Goal: Obtain resource: Download file/media

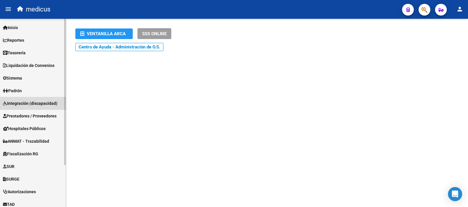
click at [28, 104] on span "Integración (discapacidad)" at bounding box center [30, 103] width 54 height 6
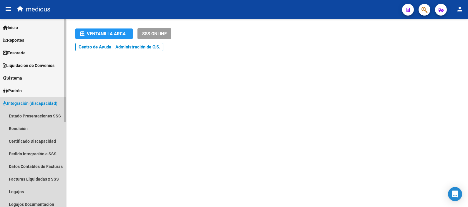
click at [33, 102] on span "Integración (discapacidad)" at bounding box center [30, 103] width 54 height 6
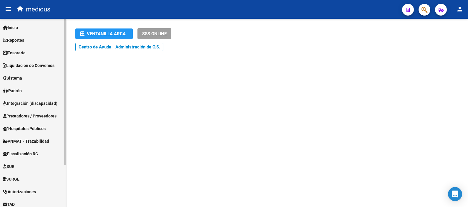
click at [28, 104] on span "Integración (discapacidad)" at bounding box center [30, 103] width 54 height 6
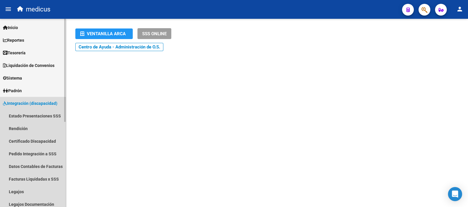
click at [32, 102] on span "Integración (discapacidad)" at bounding box center [30, 103] width 54 height 6
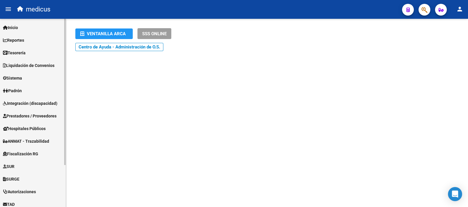
click at [24, 104] on span "Integración (discapacidad)" at bounding box center [30, 103] width 54 height 6
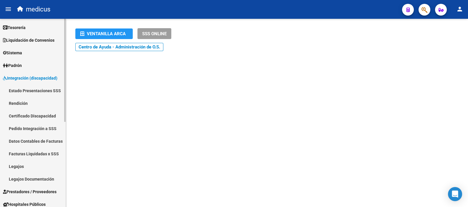
scroll to position [36, 0]
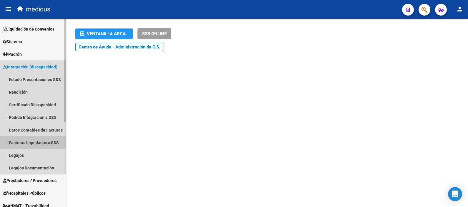
click at [30, 138] on link "Facturas Liquidadas x SSS" at bounding box center [33, 143] width 66 height 13
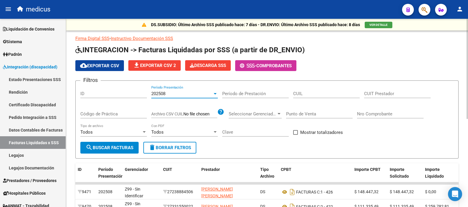
click at [193, 96] on div "202508" at bounding box center [181, 93] width 61 height 5
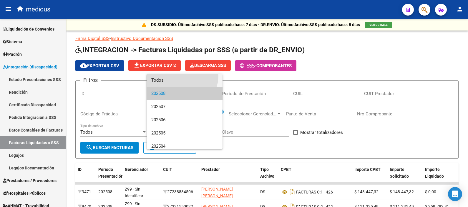
click at [181, 76] on span "Todos" at bounding box center [184, 80] width 66 height 13
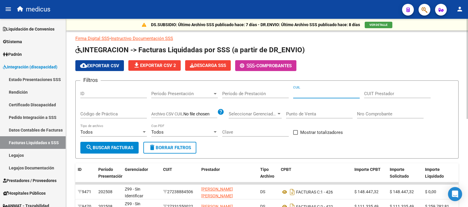
click at [317, 94] on input "CUIL" at bounding box center [326, 93] width 66 height 5
paste input "27-46580938-3"
click at [127, 146] on span "search Buscar Facturas" at bounding box center [110, 147] width 48 height 5
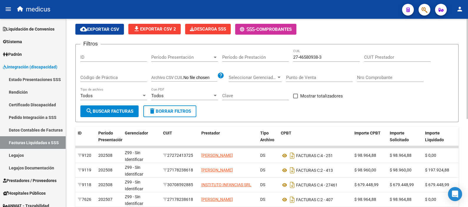
scroll to position [73, 0]
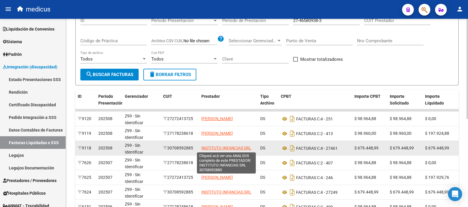
click at [228, 149] on span "INSTITUTO INFANCIAS SRL" at bounding box center [226, 148] width 50 height 5
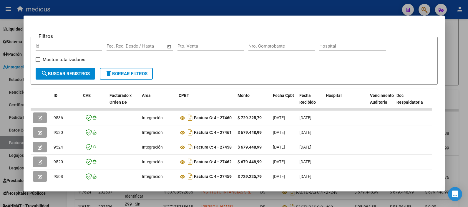
click at [456, 63] on div at bounding box center [234, 103] width 468 height 207
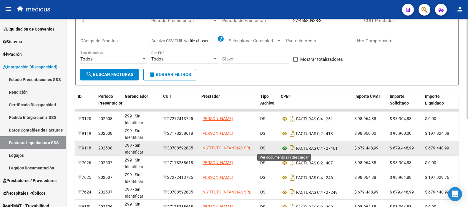
click at [284, 148] on icon at bounding box center [285, 148] width 8 height 7
click at [283, 147] on icon at bounding box center [285, 148] width 8 height 7
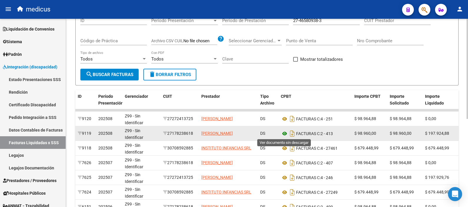
click at [284, 135] on icon at bounding box center [285, 133] width 8 height 7
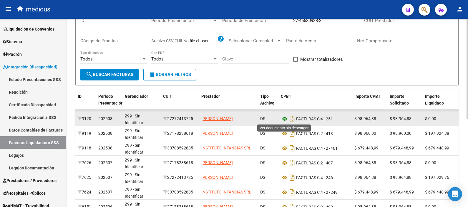
click at [284, 118] on icon at bounding box center [285, 119] width 8 height 7
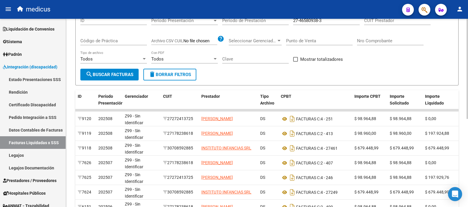
scroll to position [0, 0]
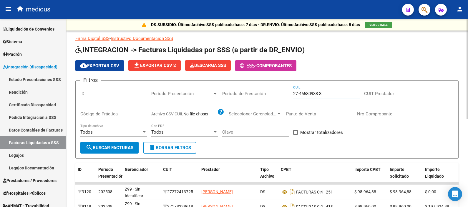
drag, startPoint x: 327, startPoint y: 94, endPoint x: 272, endPoint y: 100, distance: 55.6
click at [272, 100] on div "Filtros ID Período Presentación Período Presentación Período de Prestación 27-4…" at bounding box center [266, 114] width 373 height 56
paste input "0-57213139-5"
click at [122, 147] on span "search Buscar Facturas" at bounding box center [110, 147] width 48 height 5
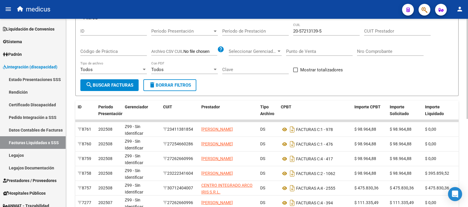
scroll to position [73, 0]
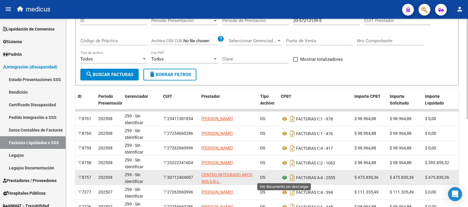
click at [285, 178] on icon at bounding box center [285, 177] width 8 height 7
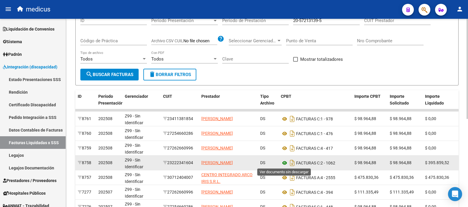
click at [284, 162] on icon at bounding box center [285, 163] width 8 height 7
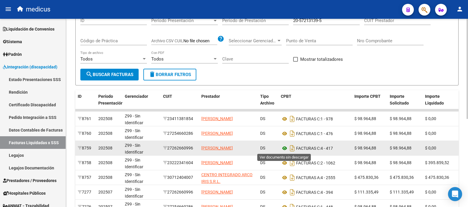
click at [283, 147] on icon at bounding box center [285, 148] width 8 height 7
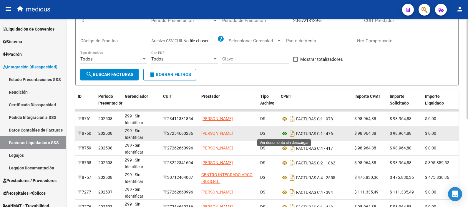
click at [283, 134] on icon at bounding box center [285, 133] width 8 height 7
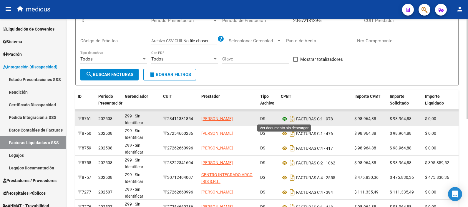
click at [284, 119] on icon at bounding box center [285, 119] width 8 height 7
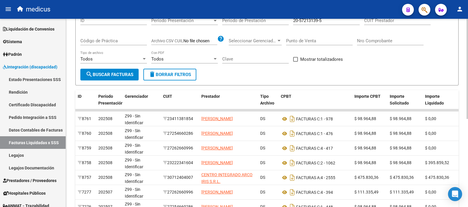
scroll to position [0, 0]
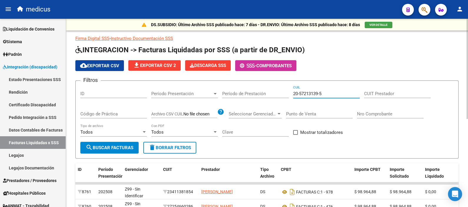
drag, startPoint x: 325, startPoint y: 96, endPoint x: 254, endPoint y: 90, distance: 70.3
click at [254, 90] on div "Filtros ID Período Presentación Período Presentación Período de Prestación 20-5…" at bounding box center [266, 114] width 373 height 56
paste input "46030344-4"
type input "20-46030344-4"
click at [120, 148] on span "search Buscar Facturas" at bounding box center [110, 147] width 48 height 5
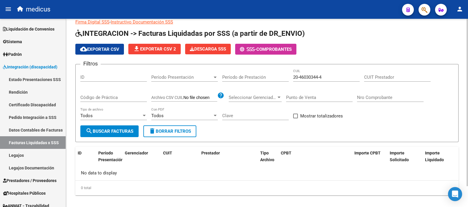
scroll to position [24, 0]
